Goal: Ask a question

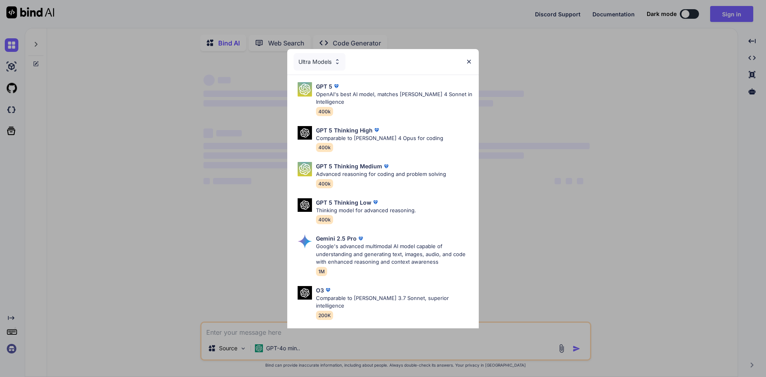
click at [469, 61] on img at bounding box center [469, 61] width 7 height 7
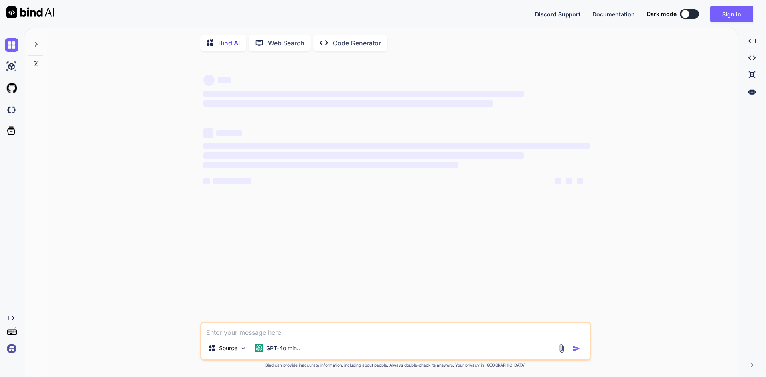
type textarea "x"
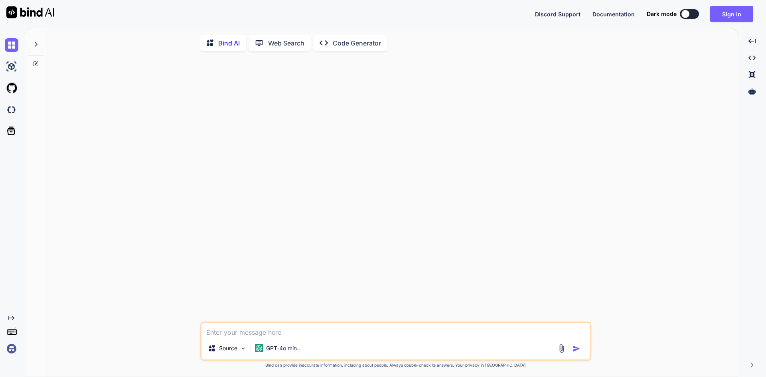
click at [233, 328] on textarea at bounding box center [396, 330] width 389 height 14
paste textarea "public function employerUserDetails($id = null) { if ($id) { // Find a specific…"
type textarea "public function employerUserDetails($id = null) { if ($id) { // Find a specific…"
type textarea "x"
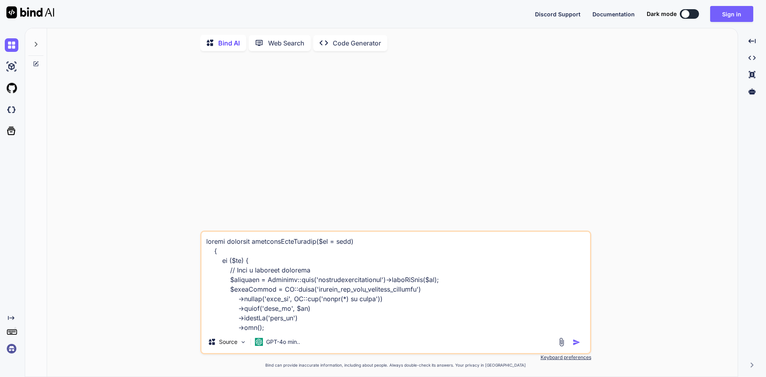
scroll to position [5863, 0]
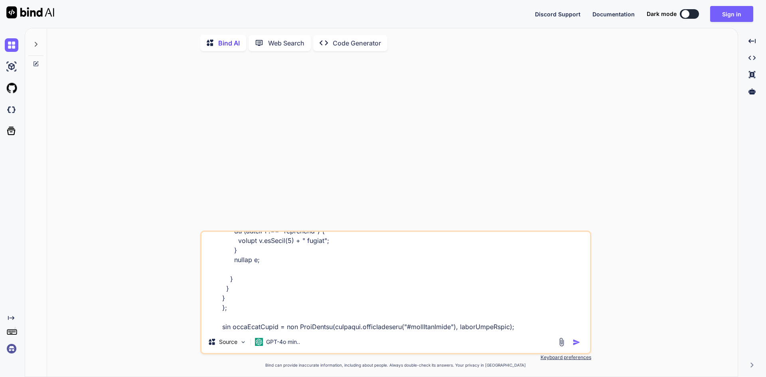
type textarea "public function employerUserDetails($id = null) { if ($id) { // Find a specific…"
click at [577, 344] on img "button" at bounding box center [577, 342] width 8 height 8
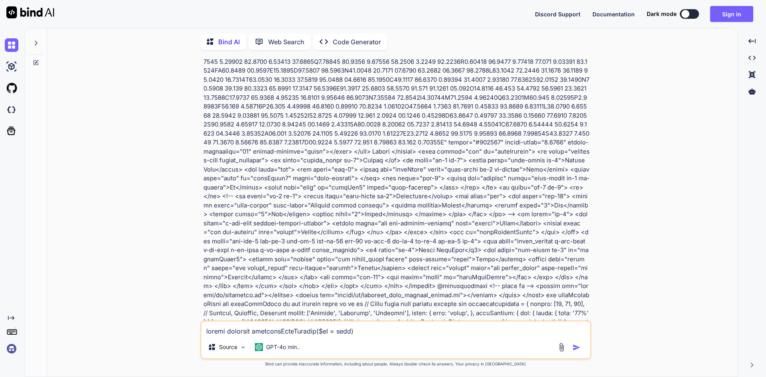
scroll to position [1430, 0]
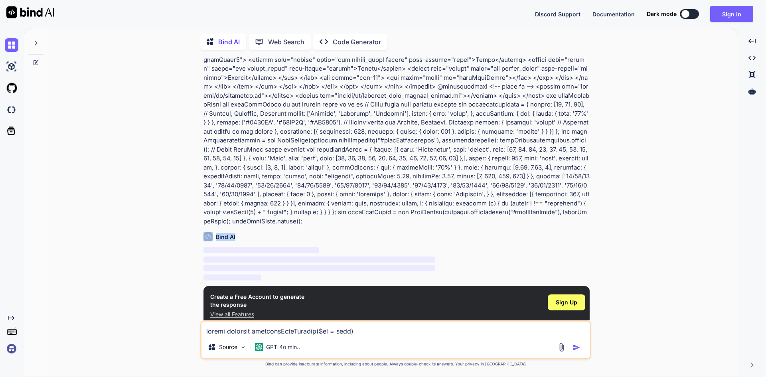
drag, startPoint x: 251, startPoint y: 231, endPoint x: 212, endPoint y: 226, distance: 39.1
click at [212, 232] on div "Bind AI" at bounding box center [397, 236] width 386 height 9
click at [274, 347] on p "GPT-4o min.." at bounding box center [283, 347] width 34 height 8
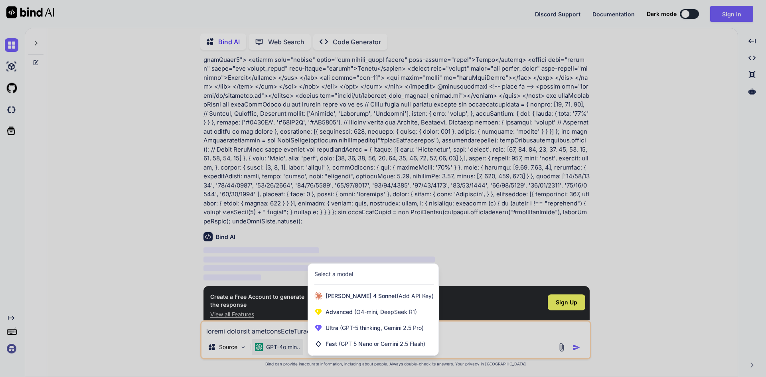
click at [694, 256] on div at bounding box center [383, 188] width 766 height 377
type textarea "x"
